Goal: Task Accomplishment & Management: Complete application form

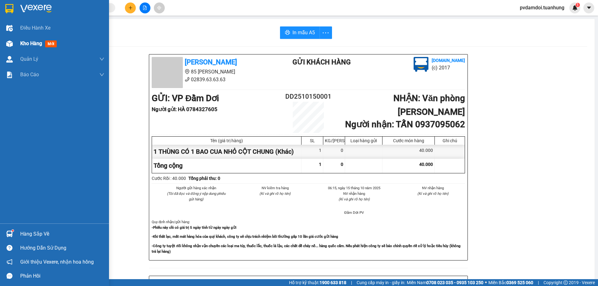
click at [38, 42] on span "Kho hàng" at bounding box center [31, 43] width 22 height 6
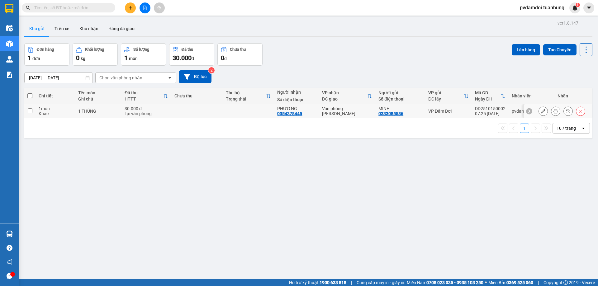
click at [551, 112] on button at bounding box center [555, 111] width 9 height 11
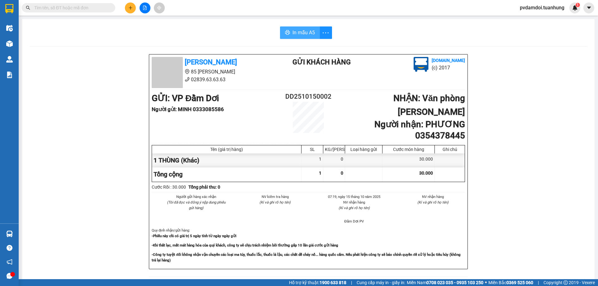
click at [313, 38] on button "In mẫu A5" at bounding box center [300, 32] width 40 height 12
click at [131, 11] on button at bounding box center [130, 7] width 11 height 11
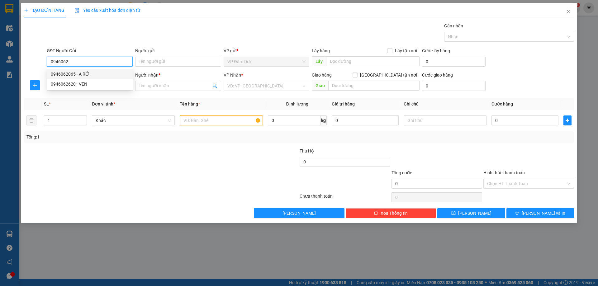
click at [95, 72] on div "0946062065 - A RỞI" at bounding box center [90, 74] width 78 height 7
type input "0946062065"
type input "A RỞI"
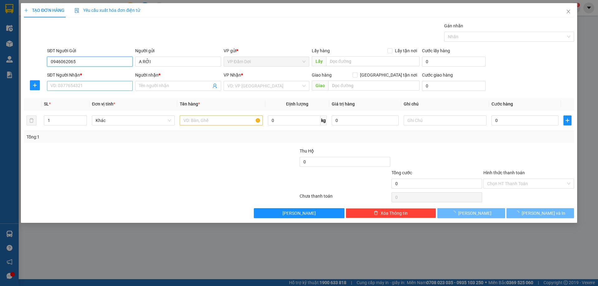
type input "0946062065"
drag, startPoint x: 93, startPoint y: 83, endPoint x: 97, endPoint y: 80, distance: 4.4
click at [96, 81] on input "SĐT Người Nhận *" at bounding box center [90, 86] width 86 height 10
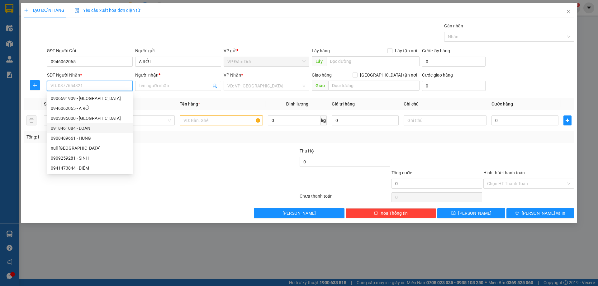
click at [94, 127] on div "0918461084 - LOAN" at bounding box center [90, 128] width 78 height 7
type input "0918461084"
type input "LOAN"
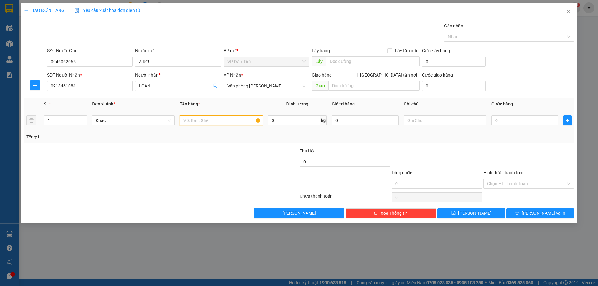
click at [188, 123] on input "text" at bounding box center [221, 121] width 83 height 10
type input "1 THÙNG NHỎ"
click at [526, 119] on input "0" at bounding box center [525, 121] width 67 height 10
type input "003"
type input "3"
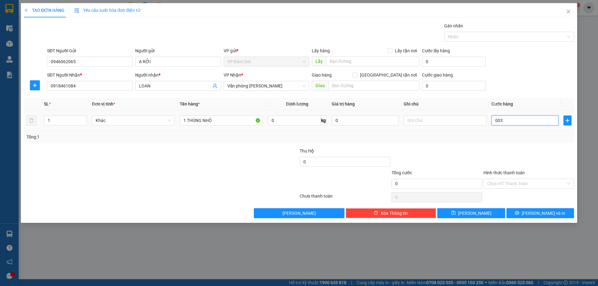
type input "3"
type input "0.030"
type input "30"
click at [514, 150] on div at bounding box center [529, 159] width 92 height 22
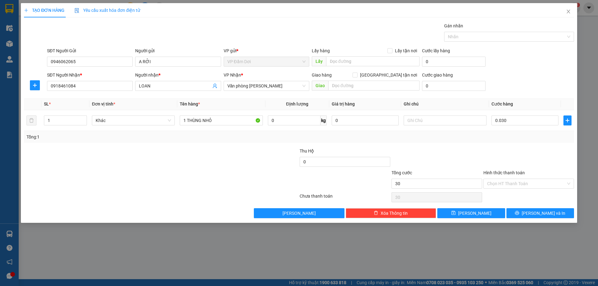
type input "30.000"
click at [536, 213] on span "[PERSON_NAME] và In" at bounding box center [544, 213] width 44 height 7
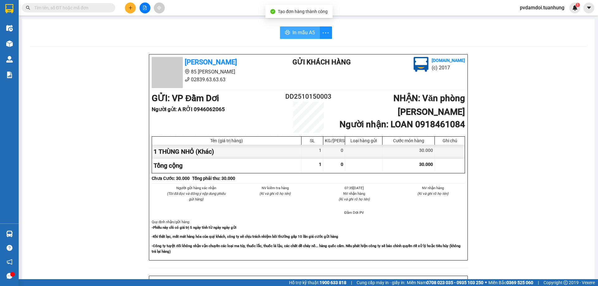
click at [302, 32] on span "In mẫu A5" at bounding box center [303, 33] width 22 height 8
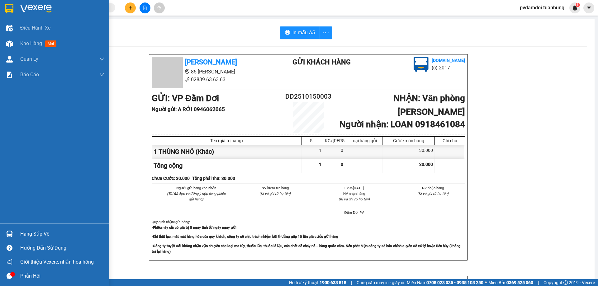
drag, startPoint x: 55, startPoint y: 217, endPoint x: 151, endPoint y: 43, distance: 199.1
click at [151, 43] on div "In mẫu A5 [PERSON_NAME] 85 [PERSON_NAME] Hoàng 02839.63.63.63 Gửi khách hàng [D…" at bounding box center [308, 261] width 573 height 485
click at [14, 43] on div at bounding box center [9, 43] width 11 height 11
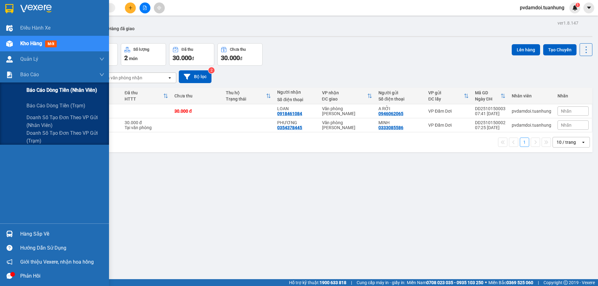
click at [38, 88] on span "Báo cáo dòng tiền (nhân viên)" at bounding box center [61, 90] width 71 height 8
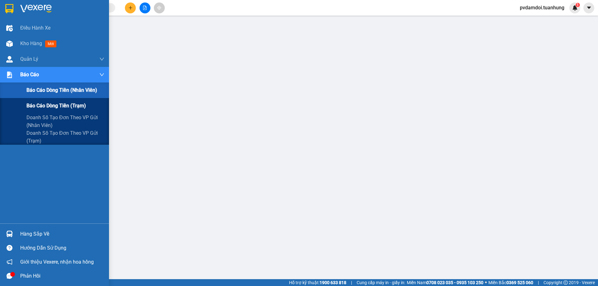
click at [52, 105] on span "Báo cáo dòng tiền (trạm)" at bounding box center [55, 106] width 59 height 8
